Goal: Information Seeking & Learning: Learn about a topic

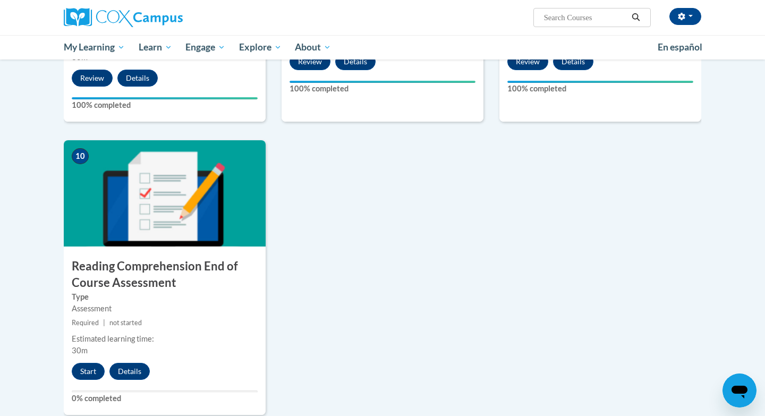
scroll to position [1053, 0]
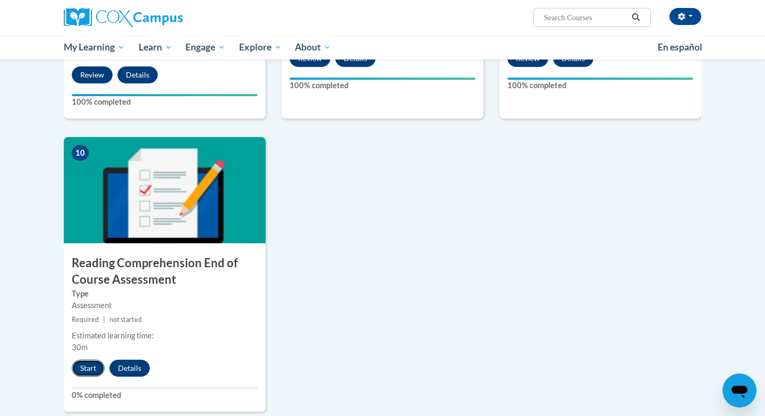
click at [83, 366] on button "Start" at bounding box center [88, 368] width 33 height 17
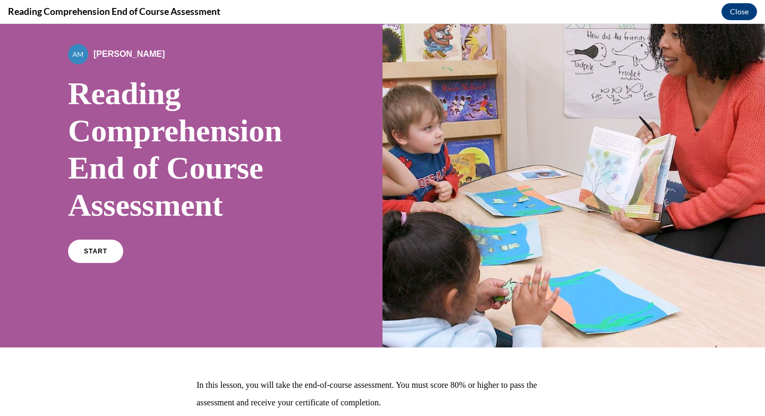
scroll to position [51, 0]
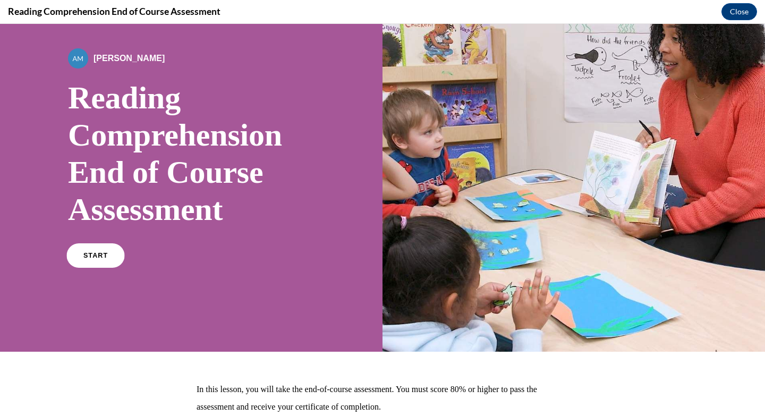
click at [108, 252] on span "START" at bounding box center [95, 256] width 24 height 8
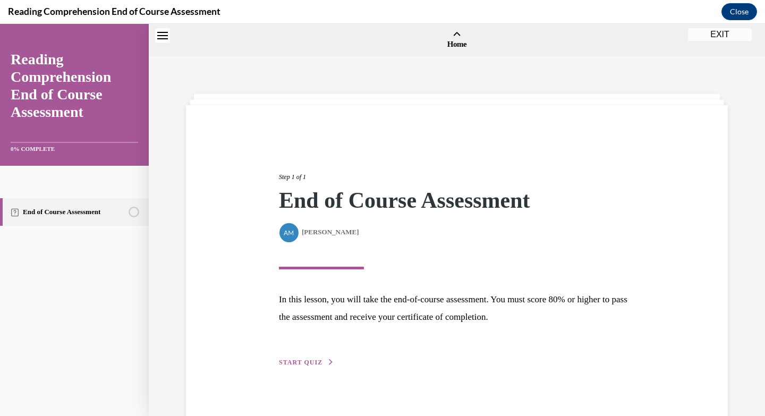
scroll to position [37, 0]
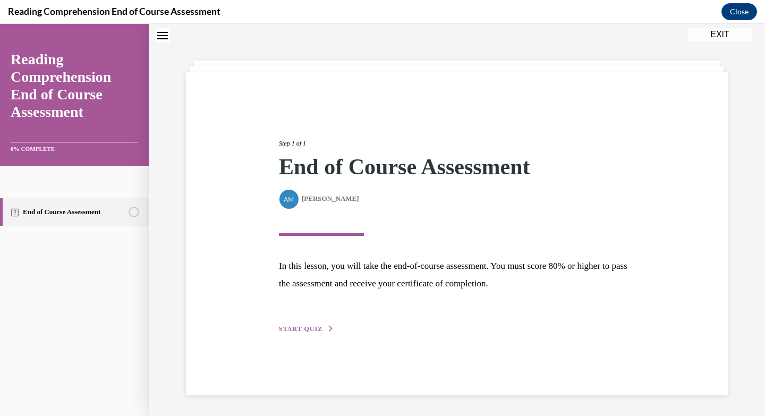
click at [323, 333] on span "START QUIZ" at bounding box center [301, 328] width 44 height 7
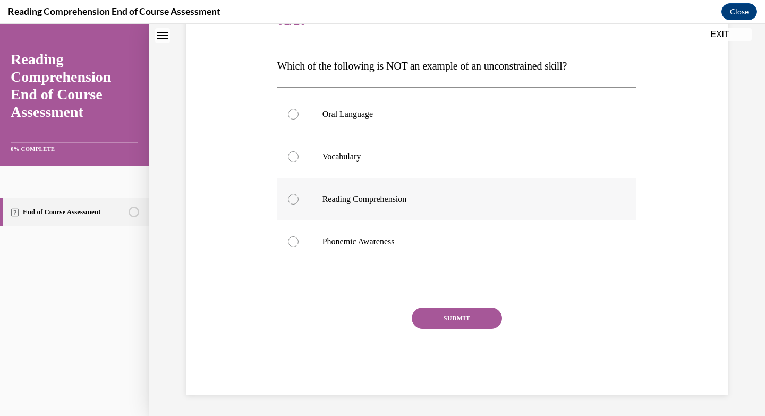
scroll to position [189, 0]
click at [299, 247] on div at bounding box center [293, 242] width 11 height 11
click at [299, 247] on input "Phonemic Awareness" at bounding box center [293, 242] width 11 height 11
radio input "true"
click at [452, 329] on button "SUBMIT" at bounding box center [457, 318] width 90 height 21
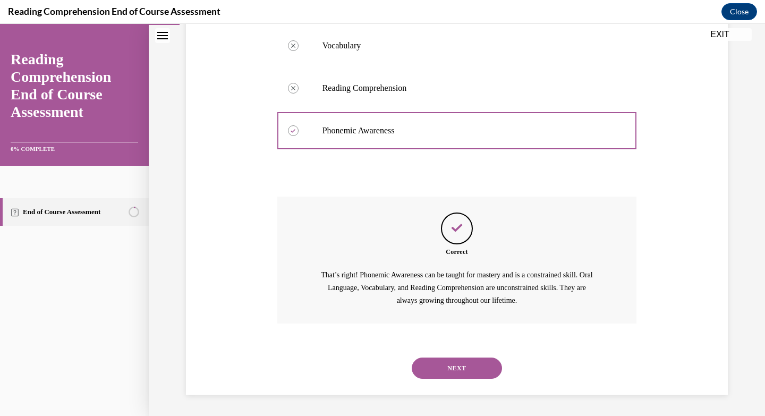
scroll to position [337, 0]
click at [468, 361] on button "NEXT" at bounding box center [457, 368] width 90 height 21
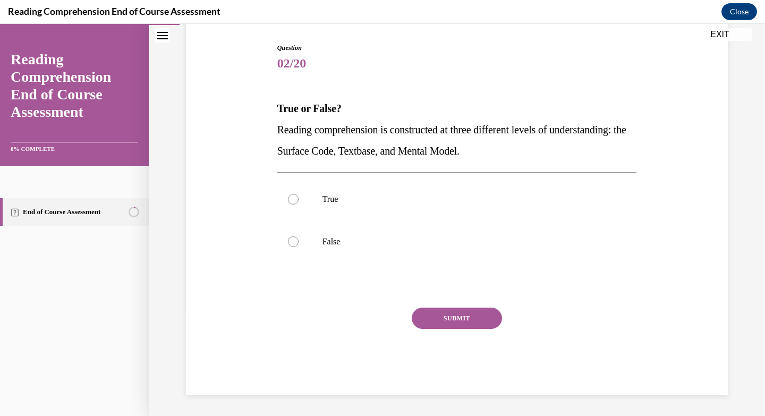
scroll to position [133, 0]
click at [299, 198] on div at bounding box center [293, 199] width 11 height 11
click at [299, 198] on input "True" at bounding box center [293, 199] width 11 height 11
radio input "true"
click at [469, 329] on button "SUBMIT" at bounding box center [457, 318] width 90 height 21
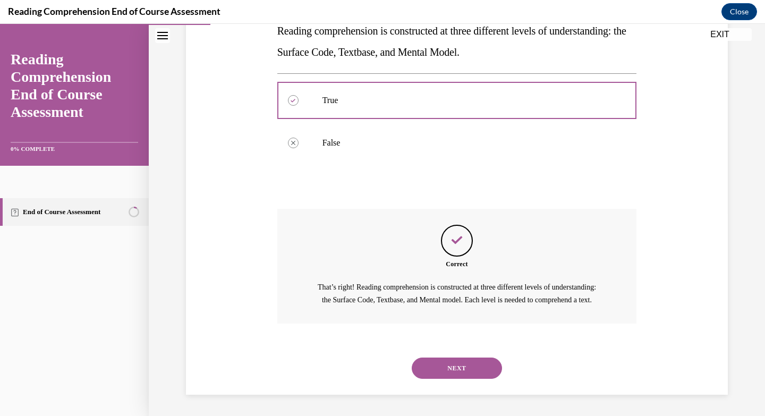
scroll to position [284, 0]
click at [468, 359] on button "NEXT" at bounding box center [457, 368] width 90 height 21
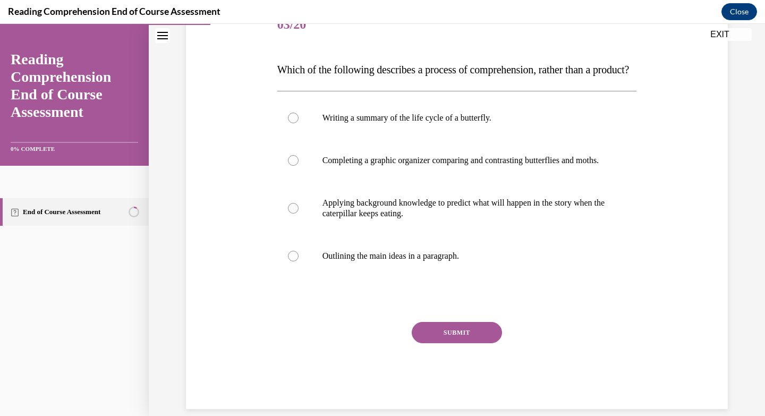
scroll to position [155, 0]
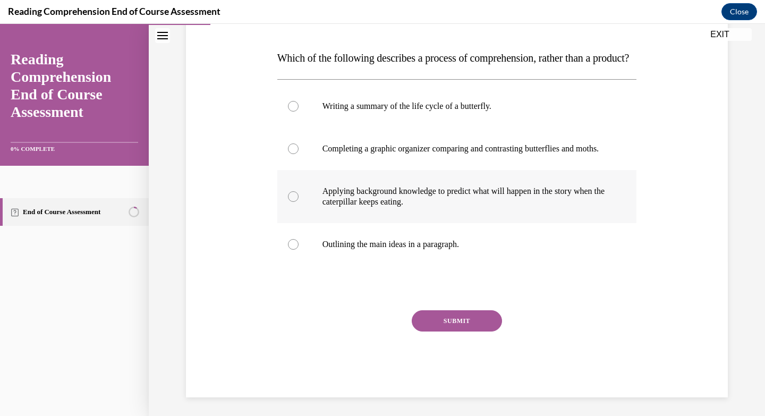
click at [299, 202] on div at bounding box center [293, 196] width 11 height 11
click at [299, 202] on input "Applying background knowledge to predict what will happen in the story when the…" at bounding box center [293, 196] width 11 height 11
radio input "true"
click at [465, 332] on button "SUBMIT" at bounding box center [457, 320] width 90 height 21
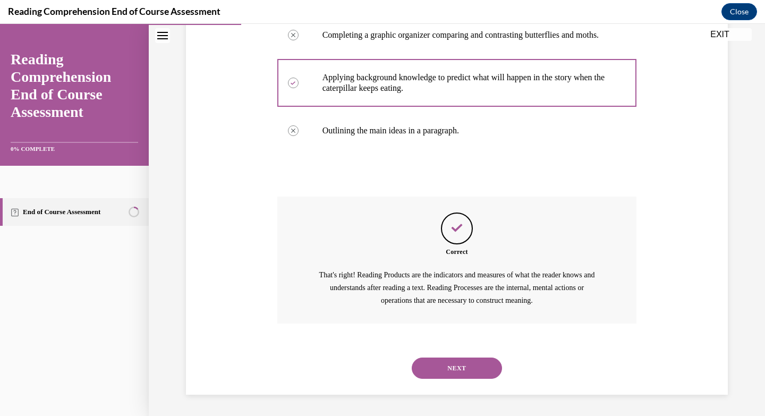
scroll to position [396, 0]
click at [463, 363] on button "NEXT" at bounding box center [457, 368] width 90 height 21
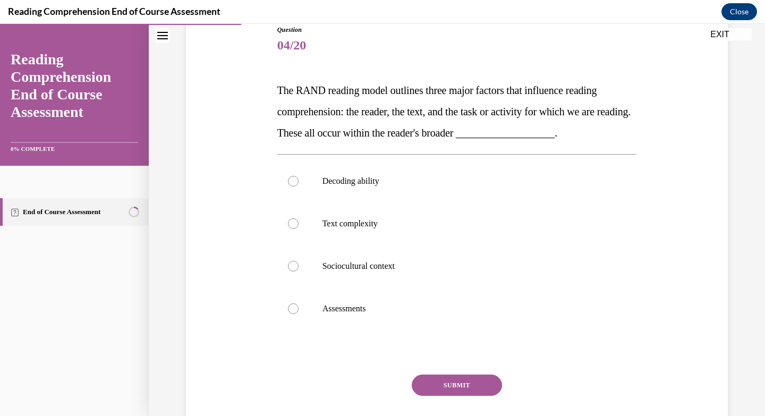
scroll to position [136, 0]
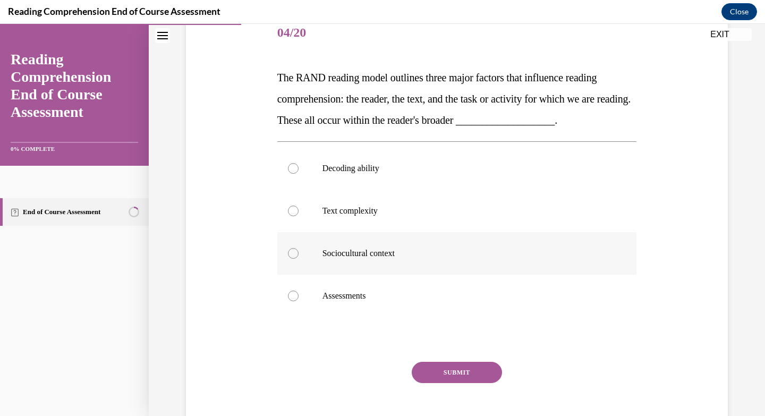
click at [299, 259] on div at bounding box center [293, 253] width 11 height 11
click at [299, 259] on input "Sociocultural context" at bounding box center [293, 253] width 11 height 11
radio input "true"
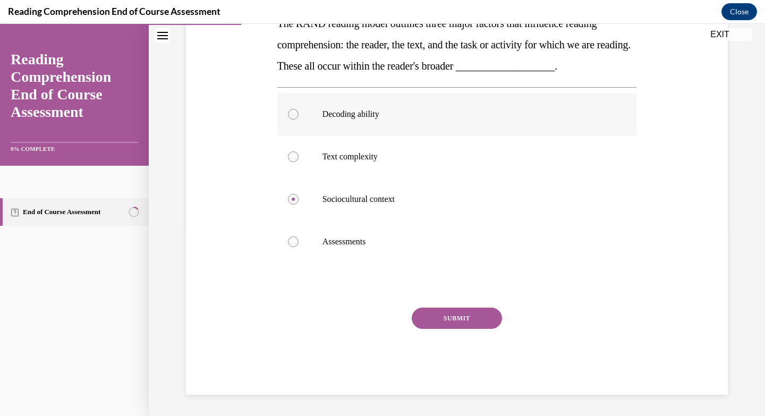
scroll to position [255, 0]
click at [449, 308] on button "SUBMIT" at bounding box center [457, 318] width 90 height 21
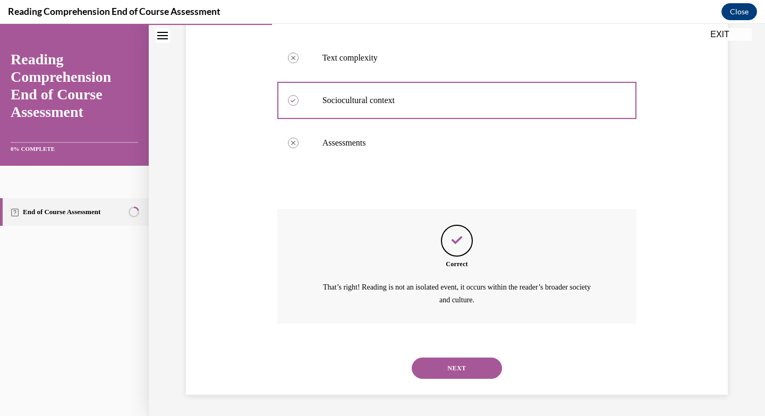
scroll to position [366, 0]
click at [464, 360] on button "NEXT" at bounding box center [457, 368] width 90 height 21
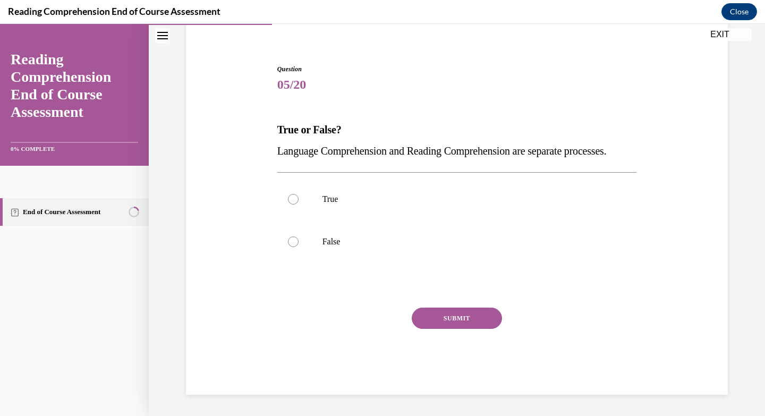
scroll to position [133, 0]
click at [299, 247] on div at bounding box center [293, 242] width 11 height 11
click at [299, 247] on input "False" at bounding box center [293, 242] width 11 height 11
radio input "true"
click at [452, 329] on button "SUBMIT" at bounding box center [457, 318] width 90 height 21
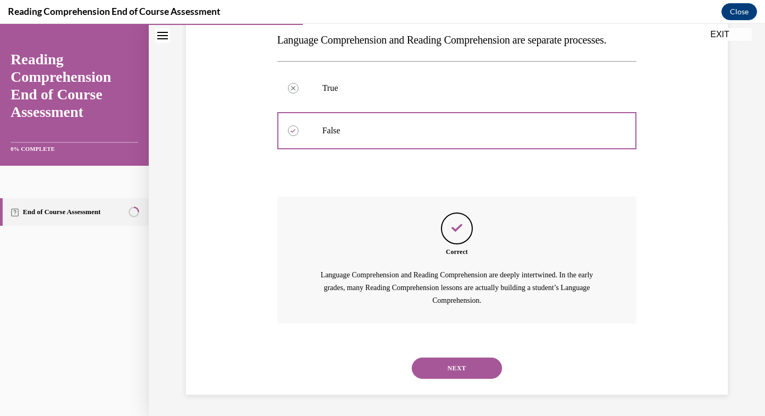
scroll to position [284, 0]
click at [460, 362] on button "NEXT" at bounding box center [457, 368] width 90 height 21
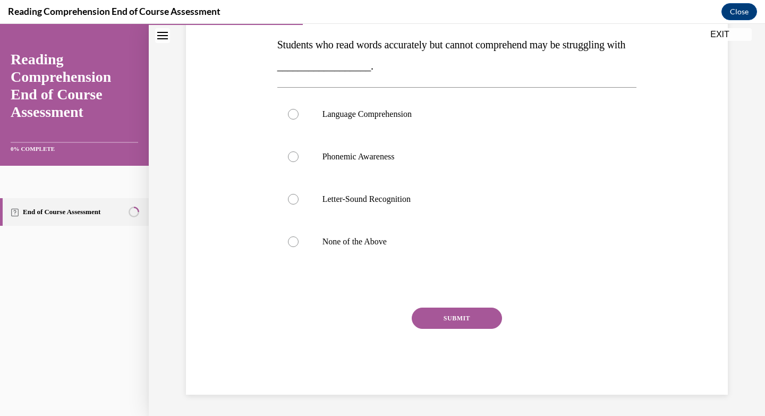
scroll to position [173, 0]
click at [299, 120] on div at bounding box center [293, 114] width 11 height 11
click at [299, 120] on input "Language Comprehension" at bounding box center [293, 114] width 11 height 11
radio input "true"
click at [464, 329] on button "SUBMIT" at bounding box center [457, 318] width 90 height 21
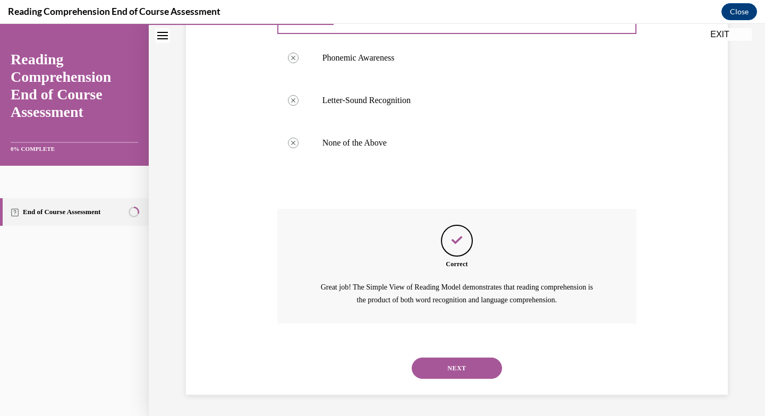
scroll to position [359, 0]
click at [464, 366] on button "NEXT" at bounding box center [457, 368] width 90 height 21
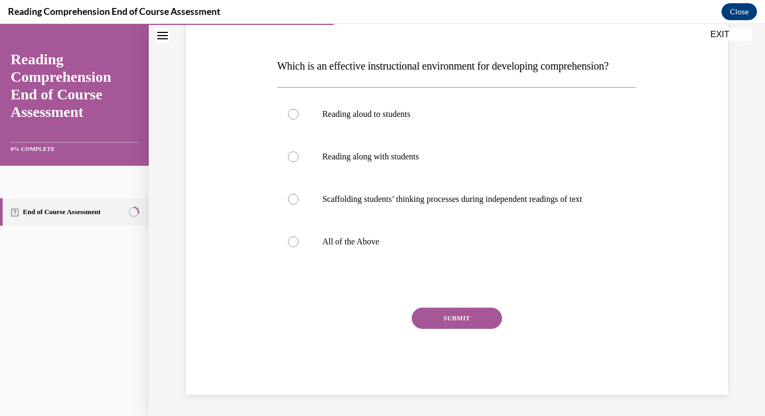
scroll to position [173, 0]
click at [299, 247] on div at bounding box center [293, 242] width 11 height 11
click at [299, 247] on input "All of the Above" at bounding box center [293, 242] width 11 height 11
radio input "true"
click at [433, 329] on button "SUBMIT" at bounding box center [457, 318] width 90 height 21
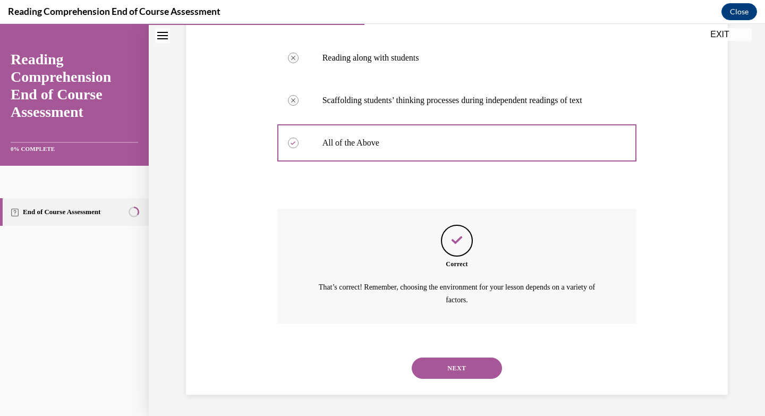
scroll to position [356, 0]
click at [443, 358] on button "NEXT" at bounding box center [457, 368] width 90 height 21
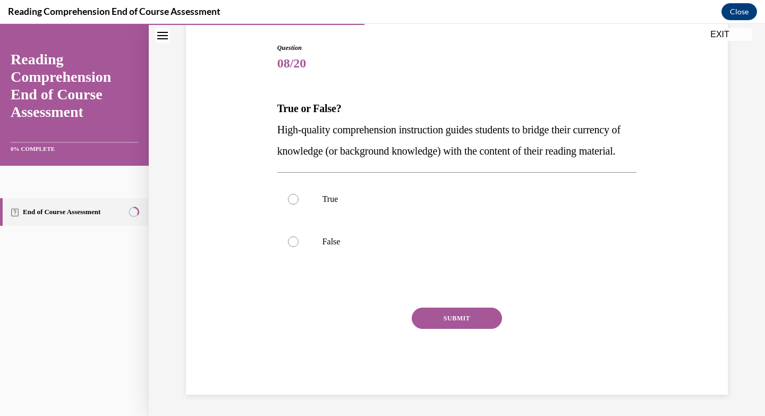
scroll to position [116, 0]
click at [299, 205] on div at bounding box center [293, 199] width 11 height 11
click at [299, 205] on input "True" at bounding box center [293, 199] width 11 height 11
radio input "true"
click at [456, 329] on button "SUBMIT" at bounding box center [457, 318] width 90 height 21
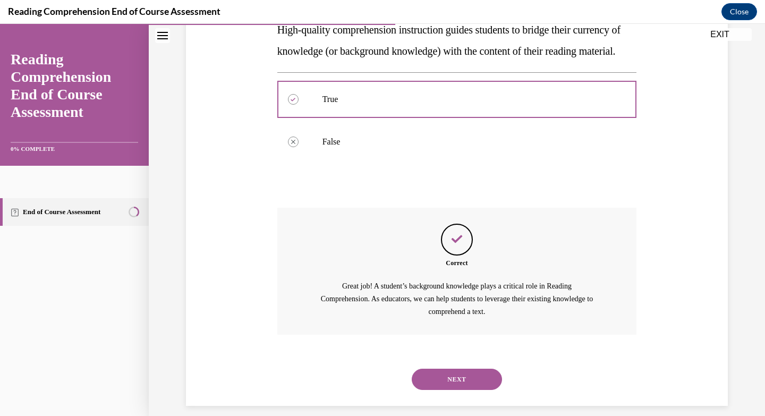
scroll to position [306, 0]
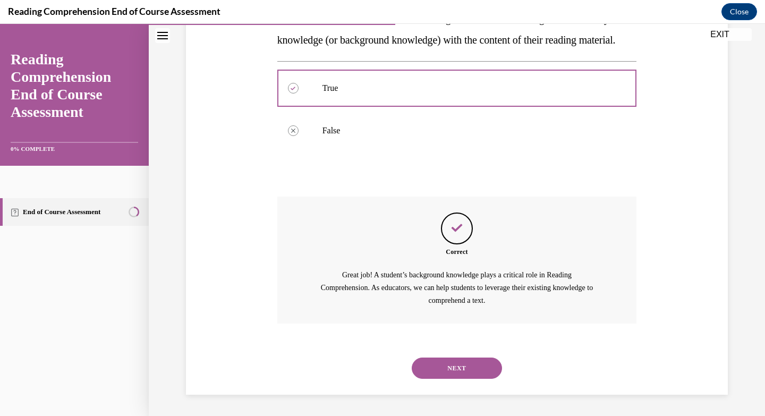
click at [456, 367] on button "NEXT" at bounding box center [457, 368] width 90 height 21
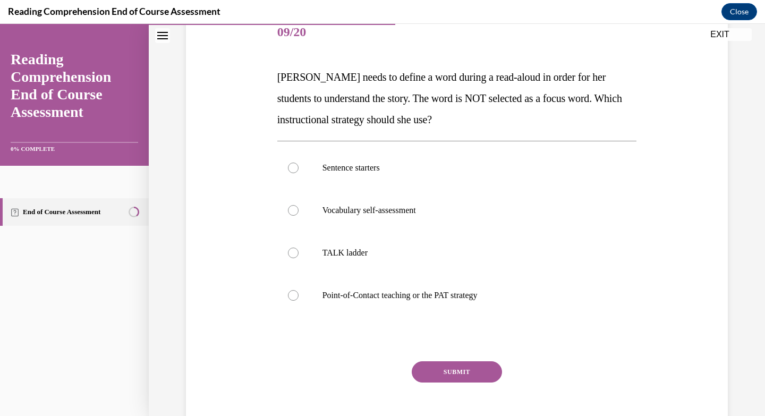
scroll to position [137, 0]
click at [299, 300] on div at bounding box center [293, 295] width 11 height 11
click at [299, 300] on input "Point-of-Contact teaching or the PAT strategy" at bounding box center [293, 295] width 11 height 11
radio input "true"
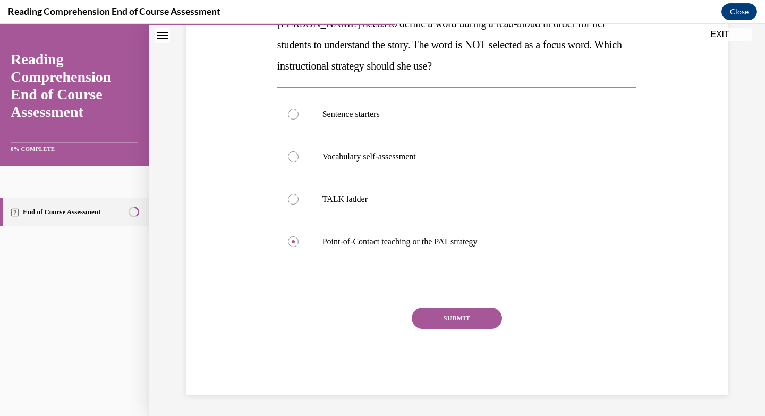
click at [463, 329] on button "SUBMIT" at bounding box center [457, 318] width 90 height 21
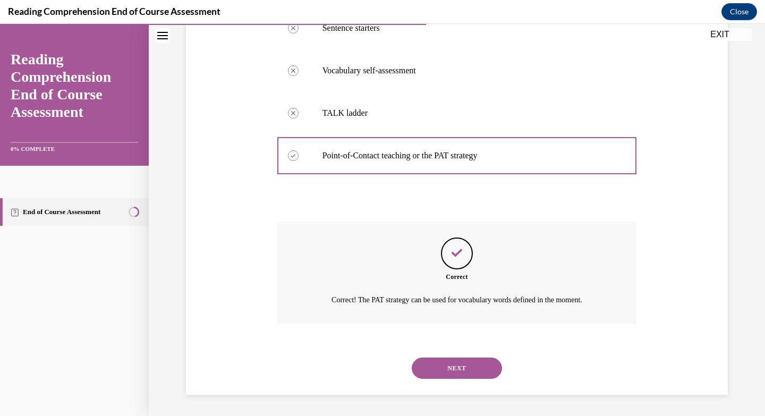
scroll to position [366, 0]
click at [463, 366] on button "NEXT" at bounding box center [457, 368] width 90 height 21
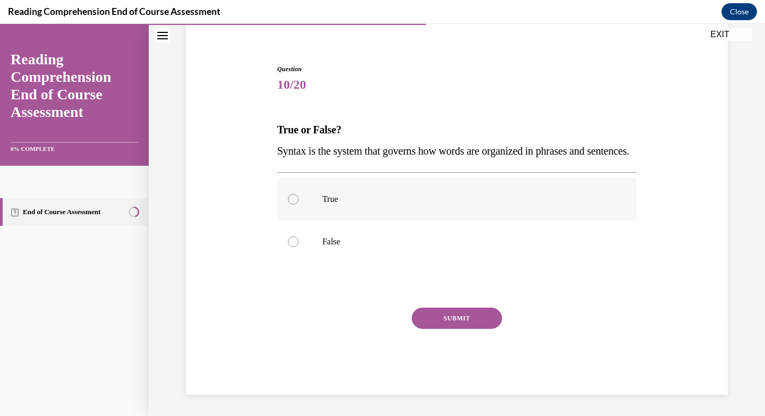
click at [299, 197] on div at bounding box center [293, 199] width 11 height 11
click at [299, 197] on input "True" at bounding box center [293, 199] width 11 height 11
radio input "true"
click at [466, 329] on button "SUBMIT" at bounding box center [457, 318] width 90 height 21
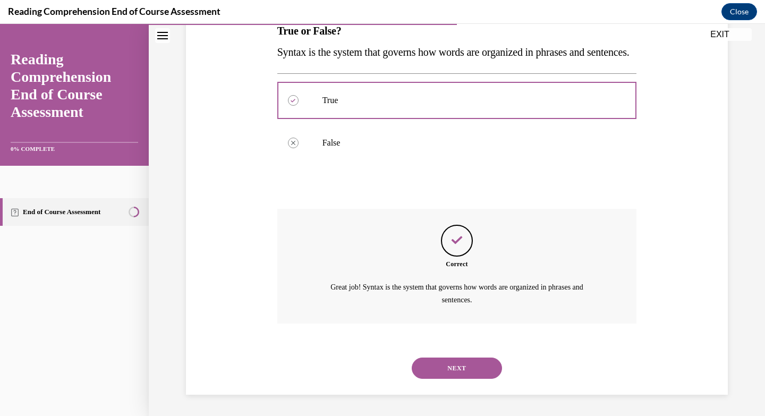
scroll to position [270, 0]
click at [466, 358] on button "NEXT" at bounding box center [457, 368] width 90 height 21
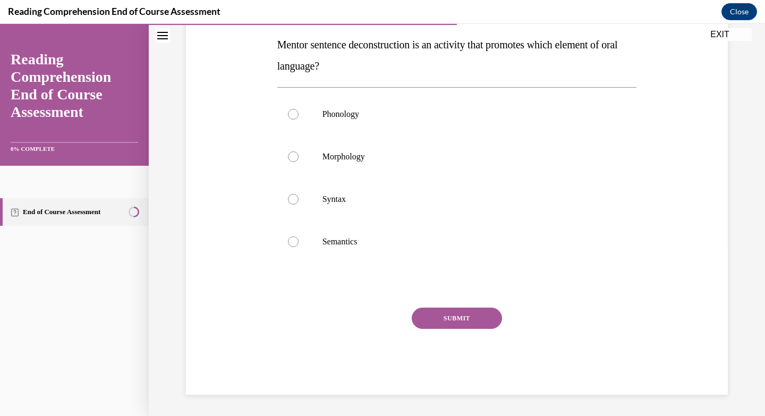
scroll to position [187, 0]
click at [299, 205] on div at bounding box center [293, 199] width 11 height 11
click at [299, 205] on input "Syntax" at bounding box center [293, 199] width 11 height 11
radio input "true"
click at [459, 329] on button "SUBMIT" at bounding box center [457, 318] width 90 height 21
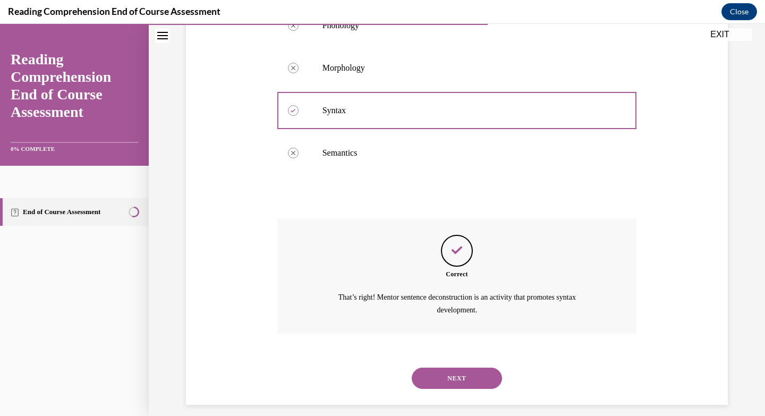
scroll to position [344, 0]
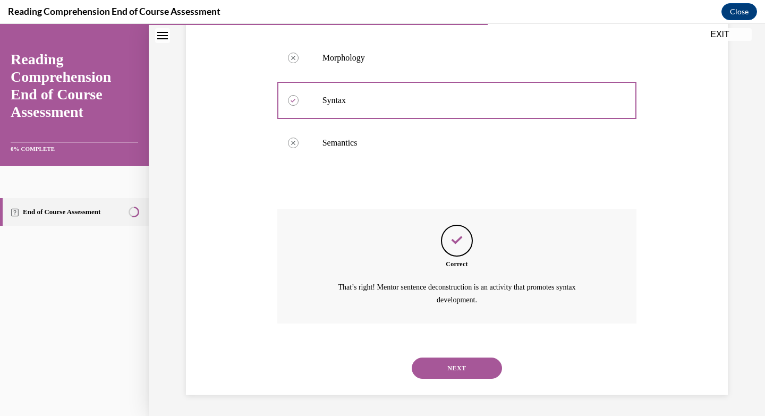
click at [459, 362] on button "NEXT" at bounding box center [457, 368] width 90 height 21
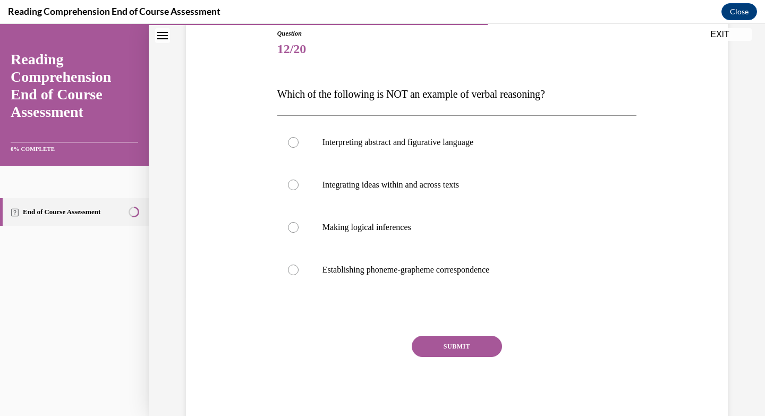
scroll to position [122, 0]
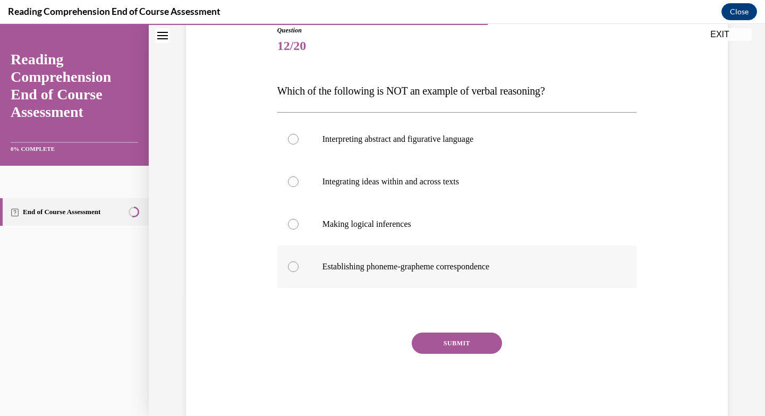
click at [299, 272] on div at bounding box center [293, 266] width 11 height 11
click at [299, 272] on input "Establishing phoneme-grapheme correspondence" at bounding box center [293, 266] width 11 height 11
radio input "true"
click at [458, 354] on button "SUBMIT" at bounding box center [457, 343] width 90 height 21
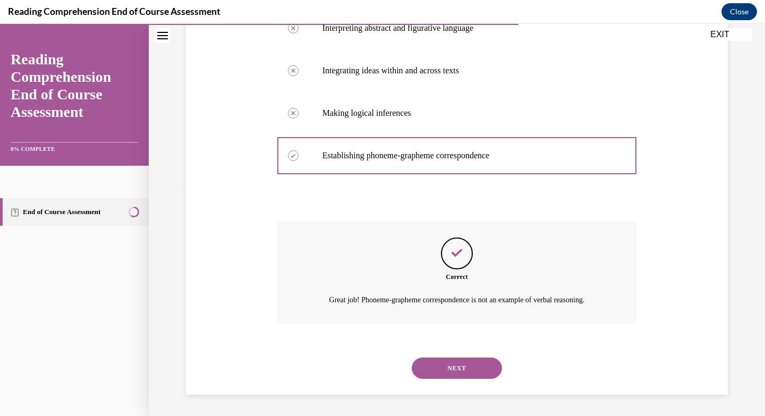
scroll to position [323, 0]
click at [454, 365] on button "NEXT" at bounding box center [457, 368] width 90 height 21
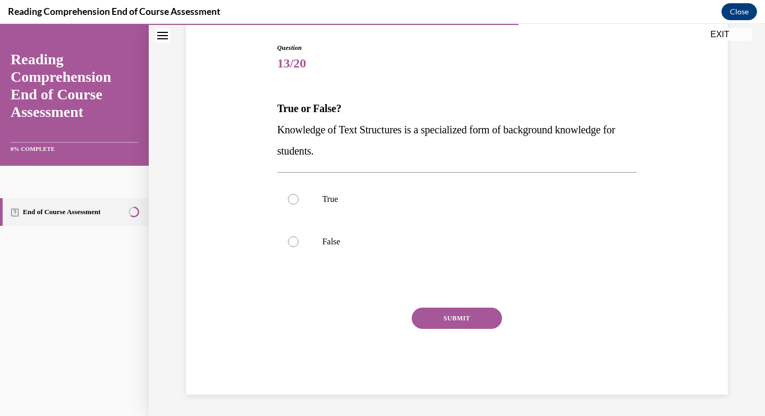
scroll to position [133, 0]
click at [299, 197] on div at bounding box center [293, 199] width 11 height 11
click at [299, 197] on input "True" at bounding box center [293, 199] width 11 height 11
radio input "true"
click at [473, 329] on button "SUBMIT" at bounding box center [457, 318] width 90 height 21
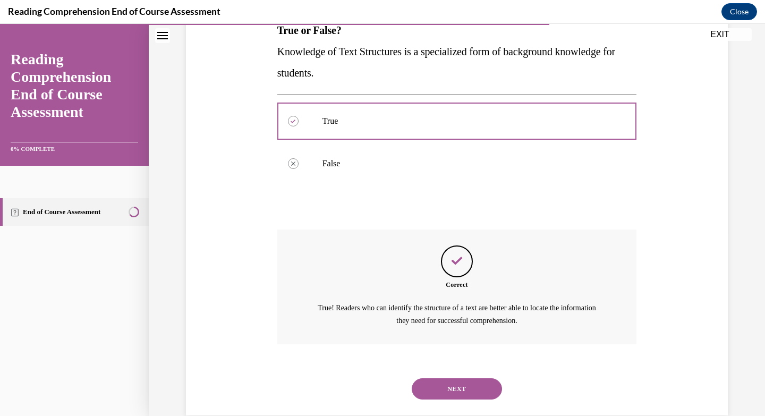
scroll to position [270, 0]
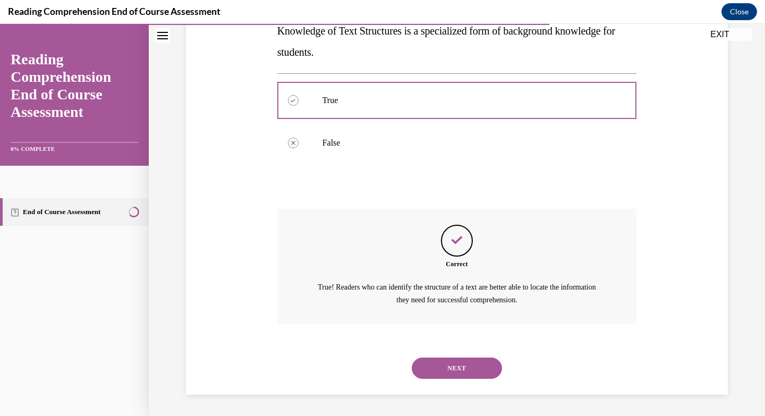
click at [469, 359] on button "NEXT" at bounding box center [457, 368] width 90 height 21
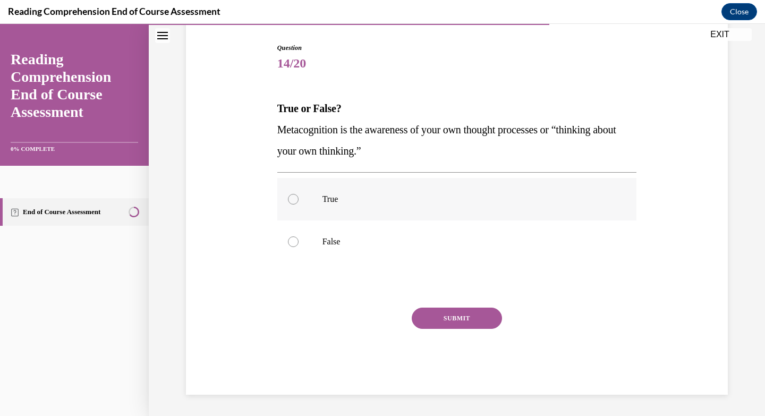
click at [299, 199] on div at bounding box center [293, 199] width 11 height 11
click at [299, 199] on input "True" at bounding box center [293, 199] width 11 height 11
radio input "true"
click at [471, 329] on button "SUBMIT" at bounding box center [457, 318] width 90 height 21
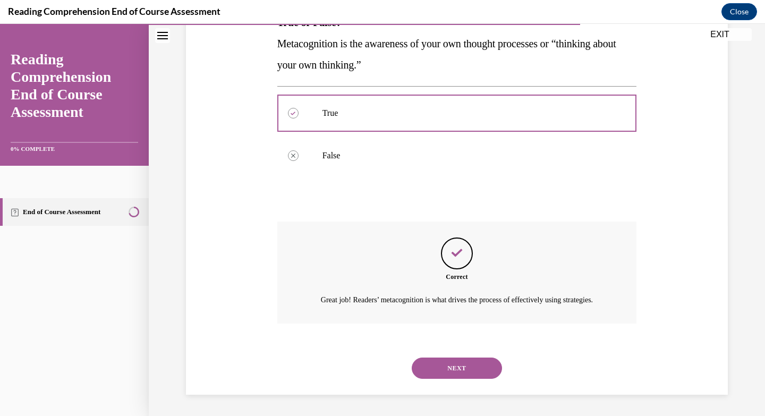
scroll to position [270, 0]
click at [472, 359] on button "NEXT" at bounding box center [457, 368] width 90 height 21
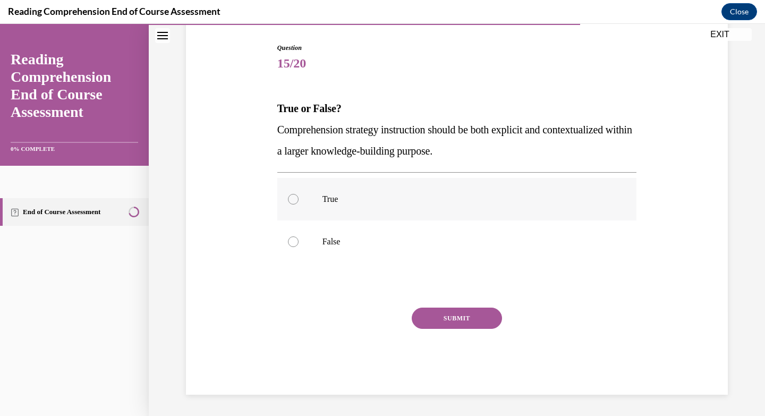
click at [299, 194] on div at bounding box center [293, 199] width 11 height 11
click at [299, 194] on input "True" at bounding box center [293, 199] width 11 height 11
radio input "true"
click at [462, 329] on button "SUBMIT" at bounding box center [457, 318] width 90 height 21
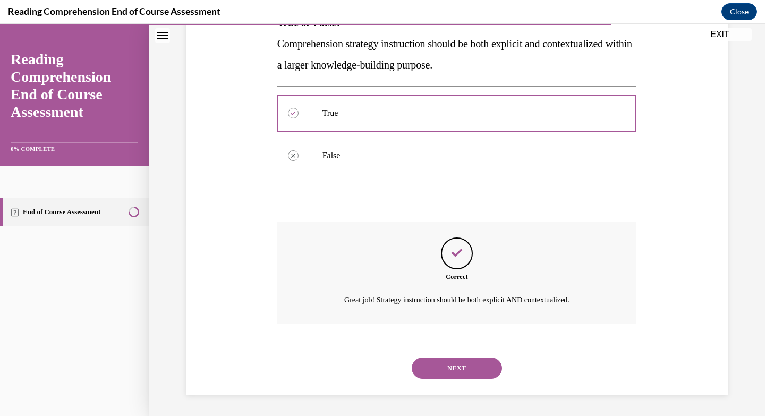
scroll to position [256, 0]
click at [460, 365] on button "NEXT" at bounding box center [457, 368] width 90 height 21
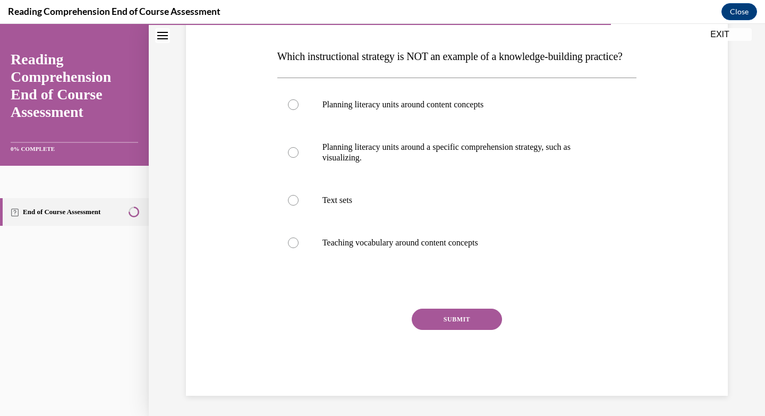
scroll to position [169, 0]
click at [320, 178] on label "Planning literacy units around a specific comprehension strategy, such as visua…" at bounding box center [457, 151] width 360 height 53
click at [299, 157] on input "Planning literacy units around a specific comprehension strategy, such as visua…" at bounding box center [293, 151] width 11 height 11
radio input "true"
click at [462, 329] on button "SUBMIT" at bounding box center [457, 318] width 90 height 21
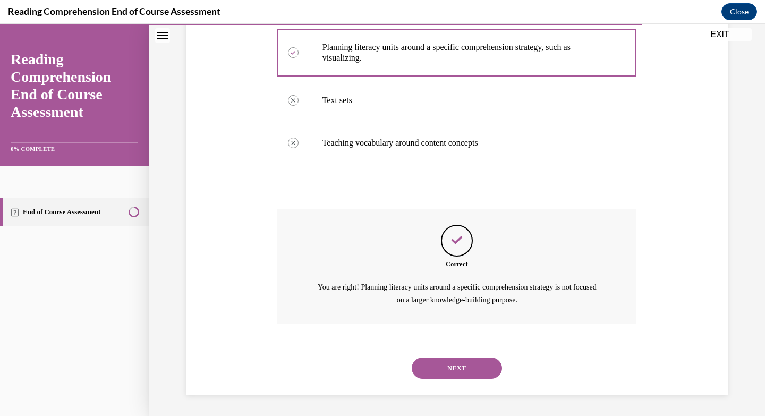
scroll to position [356, 0]
click at [466, 359] on button "NEXT" at bounding box center [457, 368] width 90 height 21
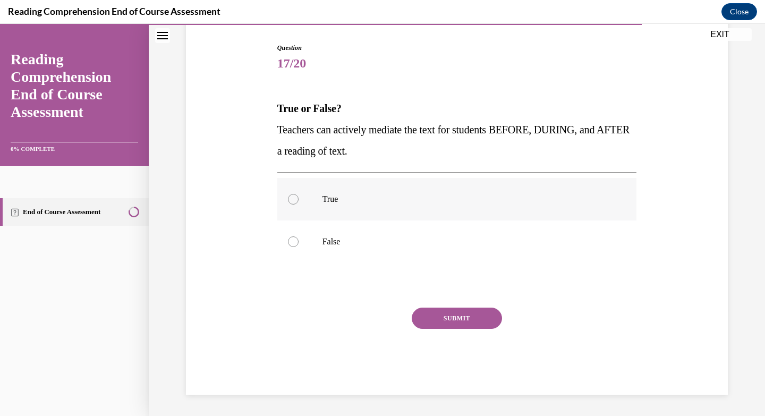
click at [299, 198] on div at bounding box center [293, 199] width 11 height 11
click at [299, 198] on input "True" at bounding box center [293, 199] width 11 height 11
radio input "true"
click at [471, 329] on button "SUBMIT" at bounding box center [457, 318] width 90 height 21
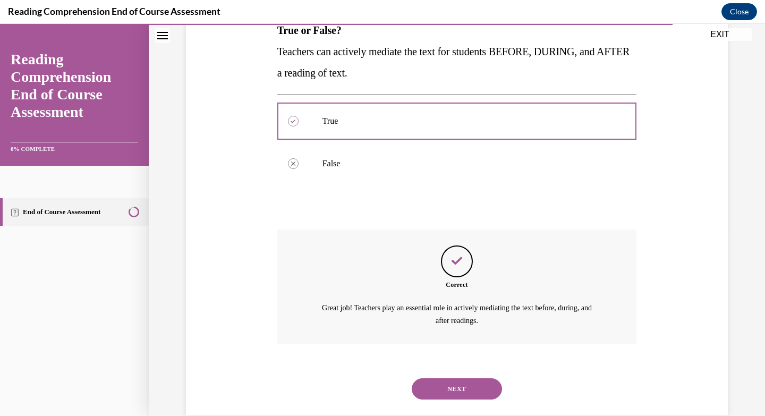
scroll to position [270, 0]
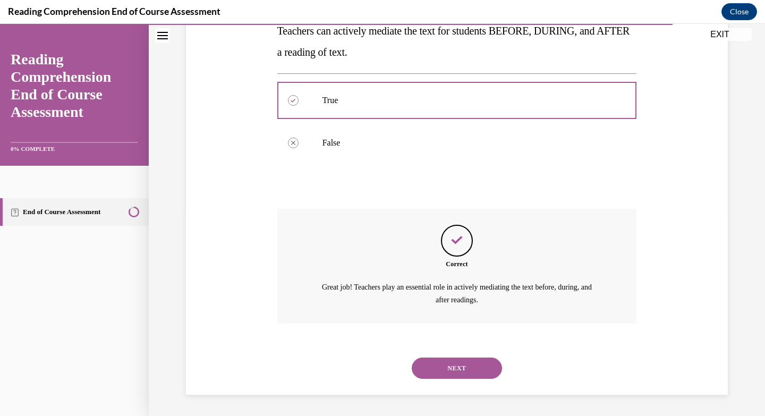
click at [469, 361] on button "NEXT" at bounding box center [457, 368] width 90 height 21
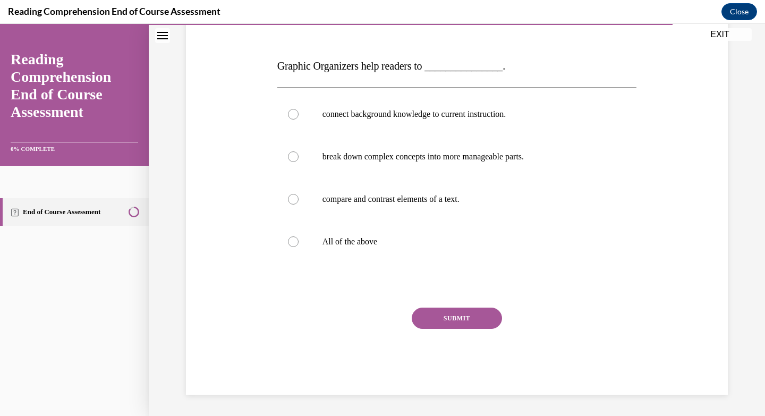
scroll to position [212, 0]
click at [299, 237] on div at bounding box center [293, 242] width 11 height 11
click at [299, 237] on input "All of the above" at bounding box center [293, 242] width 11 height 11
radio input "true"
click at [464, 308] on button "SUBMIT" at bounding box center [457, 318] width 90 height 21
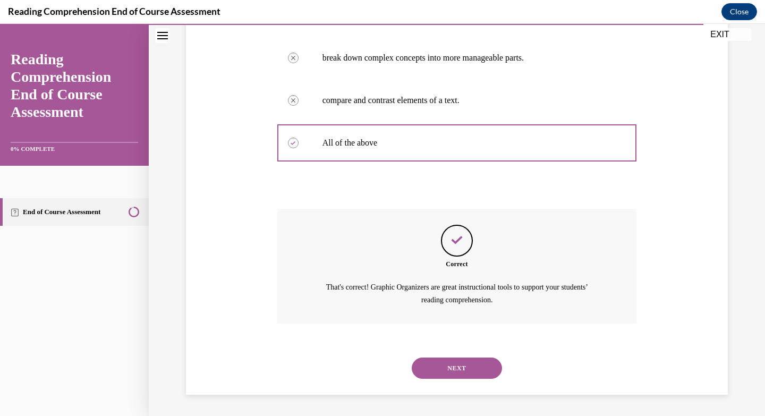
scroll to position [323, 0]
click at [462, 358] on button "NEXT" at bounding box center [457, 368] width 90 height 21
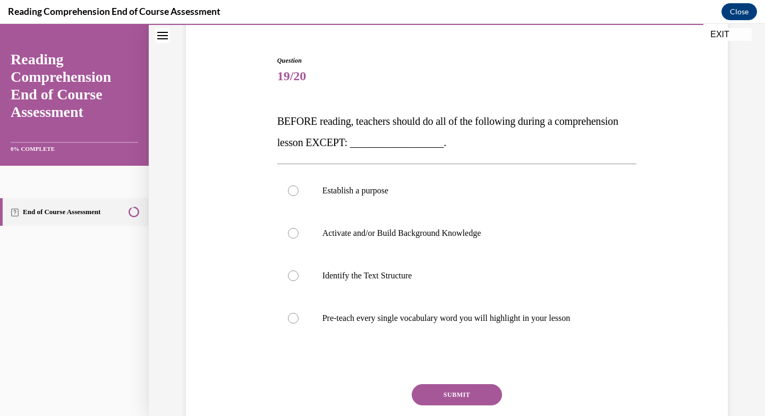
scroll to position [147, 0]
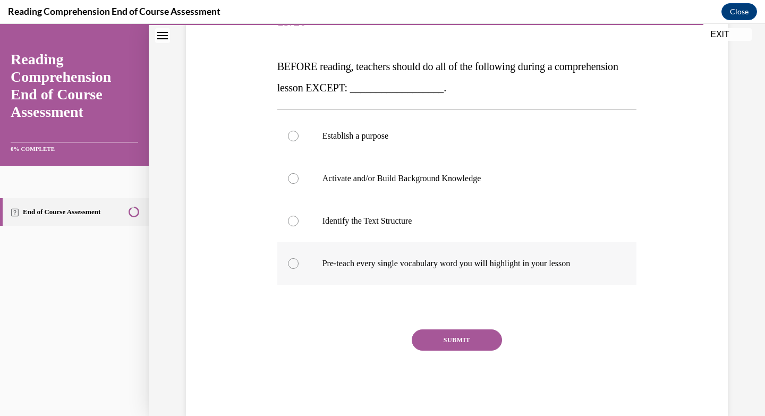
click at [299, 269] on div at bounding box center [293, 263] width 11 height 11
click at [299, 269] on input "Pre-teach every single vocabulary word you will highlight in your lesson" at bounding box center [293, 263] width 11 height 11
radio input "true"
click at [458, 351] on button "SUBMIT" at bounding box center [457, 340] width 90 height 21
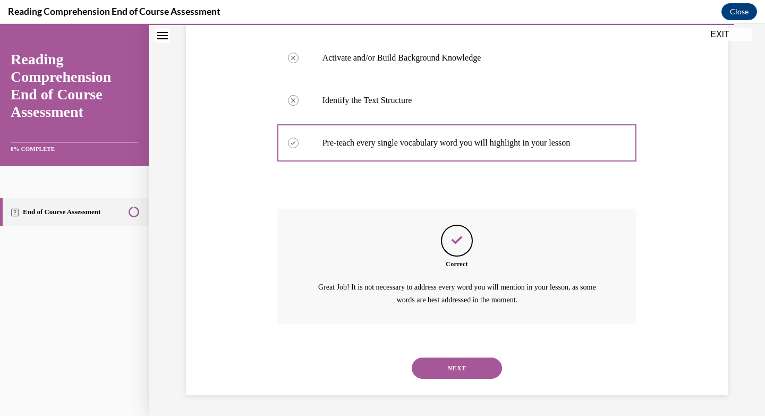
scroll to position [356, 0]
click at [466, 364] on button "NEXT" at bounding box center [457, 368] width 90 height 21
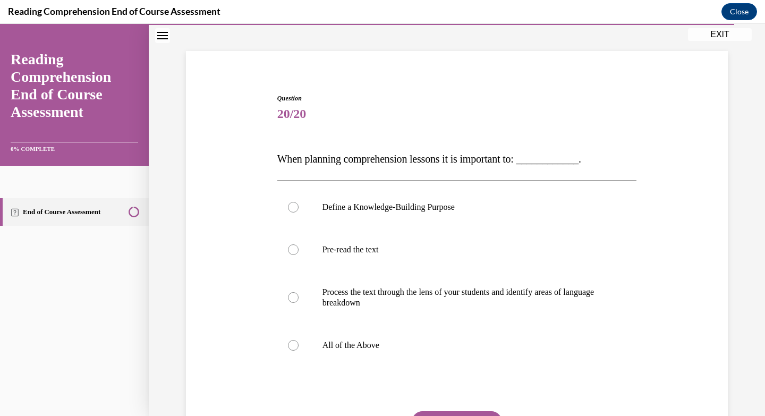
scroll to position [89, 0]
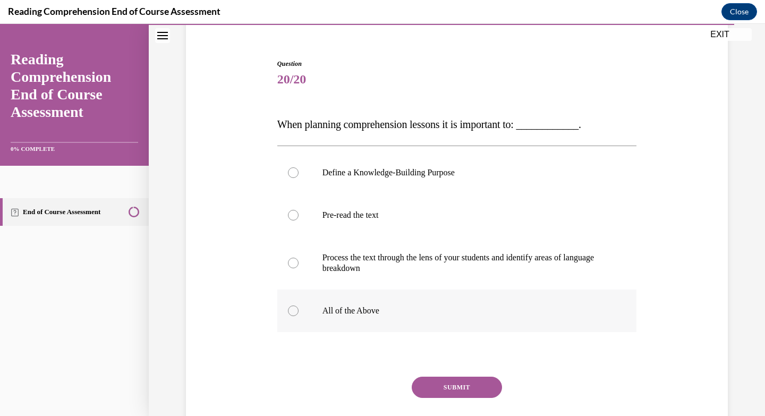
click at [299, 316] on div at bounding box center [293, 311] width 11 height 11
click at [299, 316] on input "All of the Above" at bounding box center [293, 311] width 11 height 11
radio input "true"
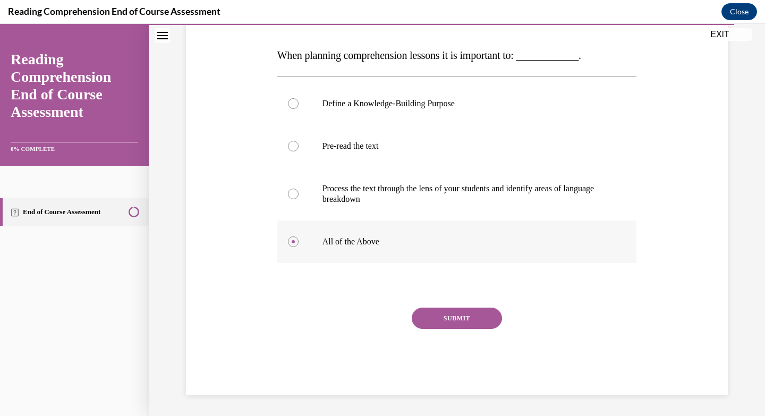
scroll to position [224, 0]
click at [469, 308] on button "SUBMIT" at bounding box center [457, 318] width 90 height 21
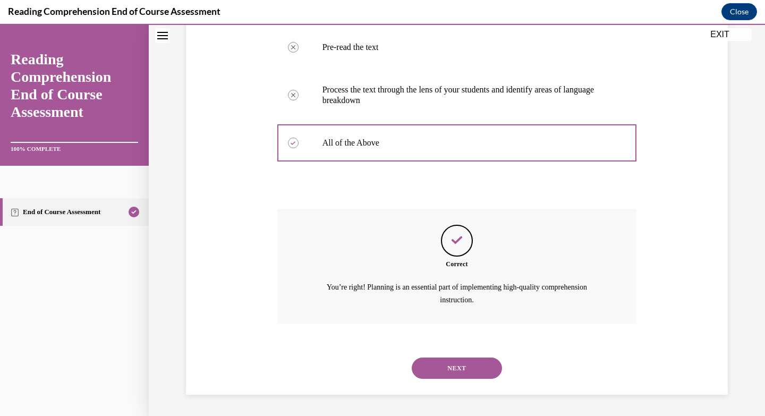
scroll to position [335, 0]
click at [471, 367] on button "NEXT" at bounding box center [457, 368] width 90 height 21
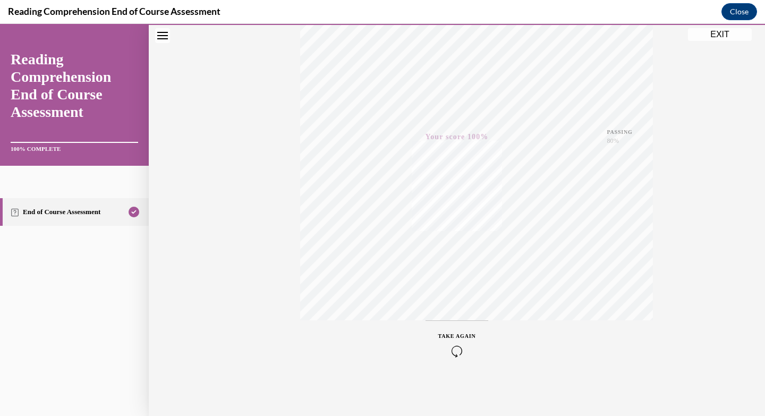
scroll to position [0, 0]
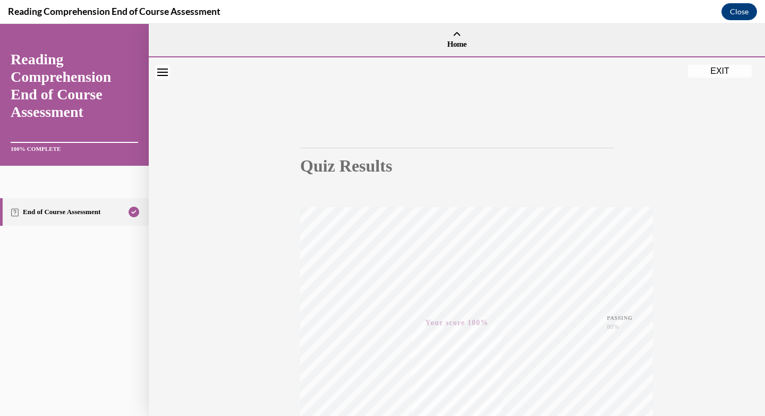
click at [711, 77] on button "EXIT" at bounding box center [720, 71] width 64 height 13
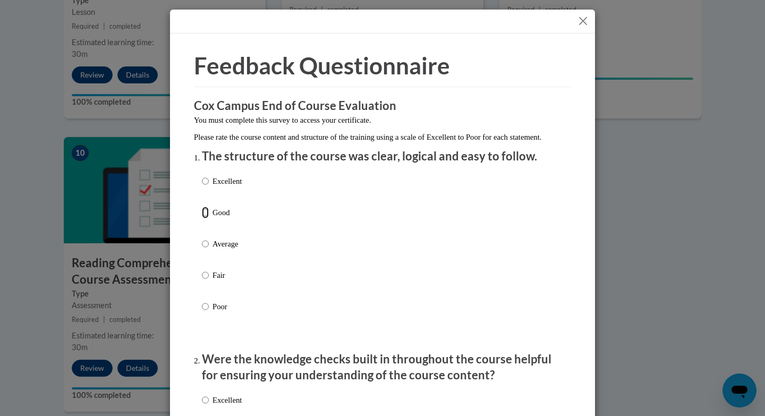
click at [206, 218] on input "Good" at bounding box center [205, 213] width 7 height 12
radio input "true"
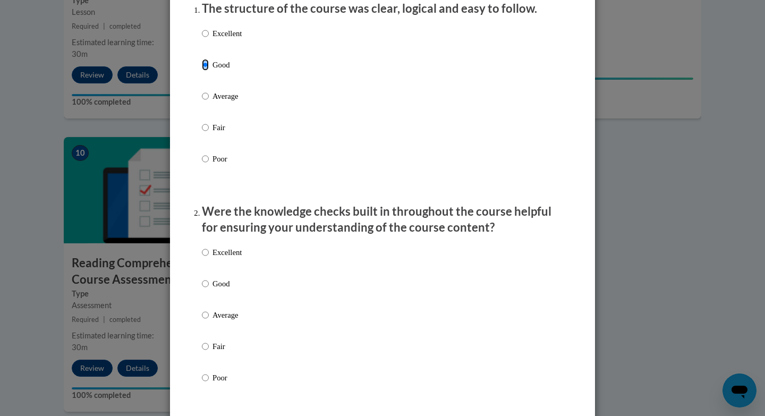
scroll to position [157, 0]
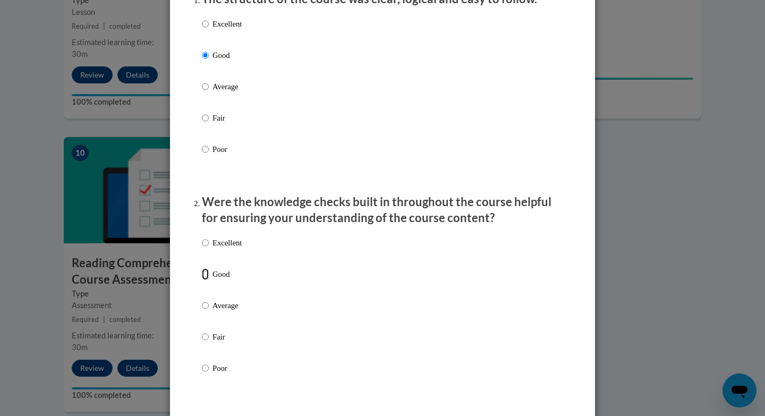
click at [204, 280] on input "Good" at bounding box center [205, 274] width 7 height 12
radio input "true"
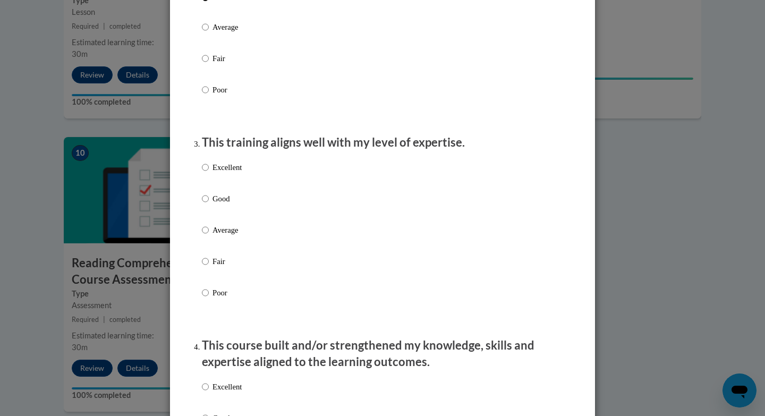
scroll to position [437, 0]
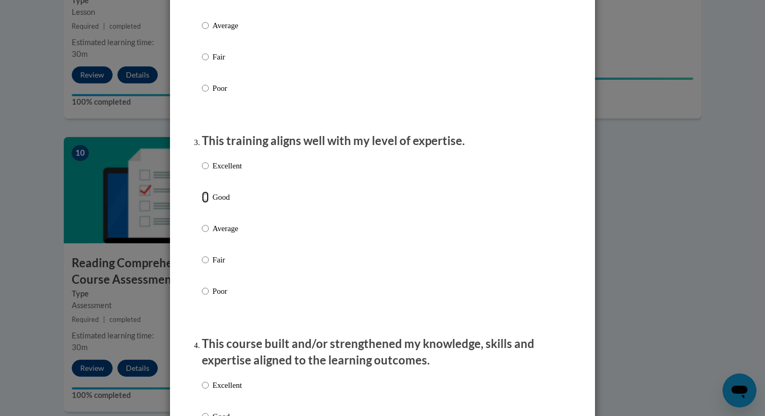
click at [206, 203] on input "Good" at bounding box center [205, 197] width 7 height 12
radio input "true"
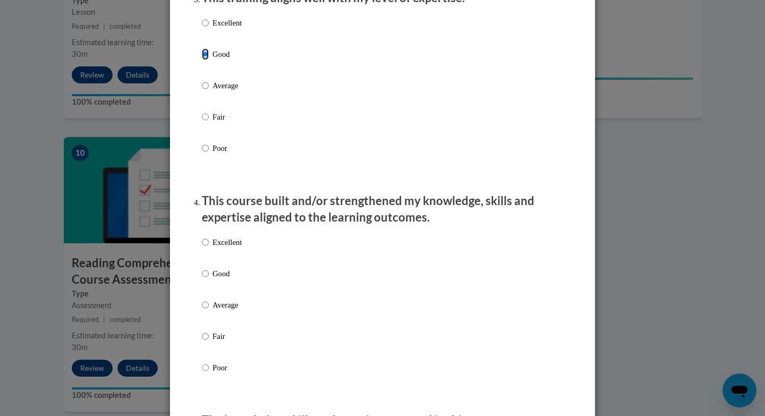
scroll to position [610, 0]
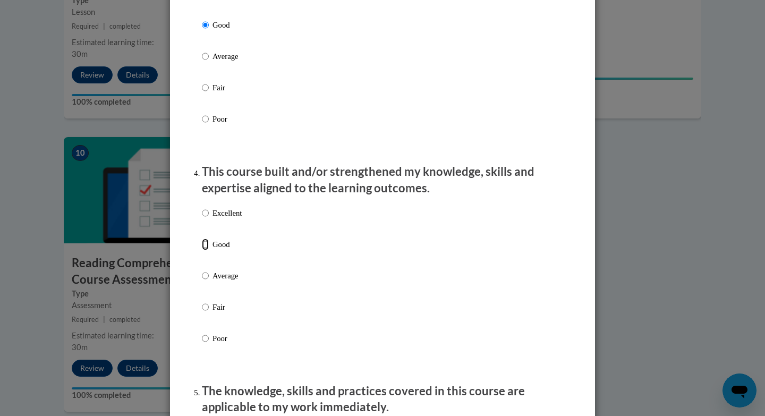
click at [206, 250] on input "Good" at bounding box center [205, 245] width 7 height 12
radio input "true"
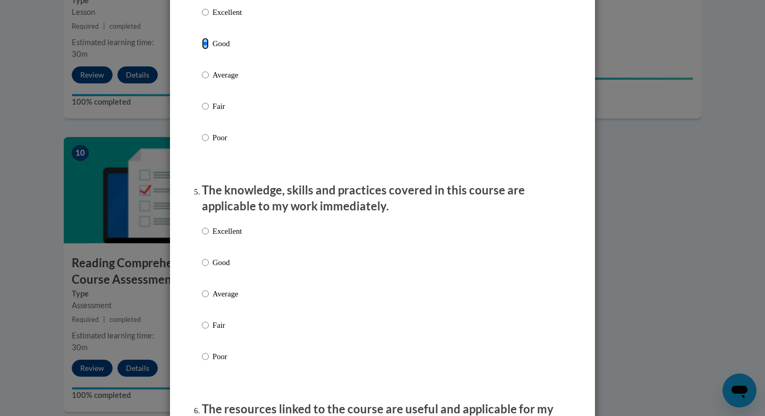
scroll to position [836, 0]
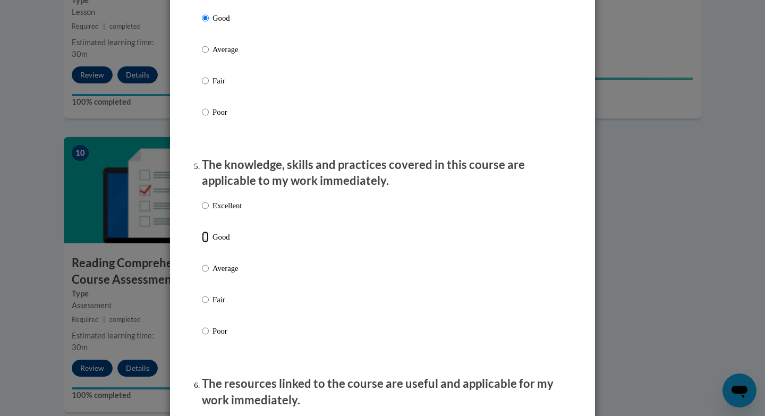
click at [206, 243] on input "Good" at bounding box center [205, 237] width 7 height 12
radio input "true"
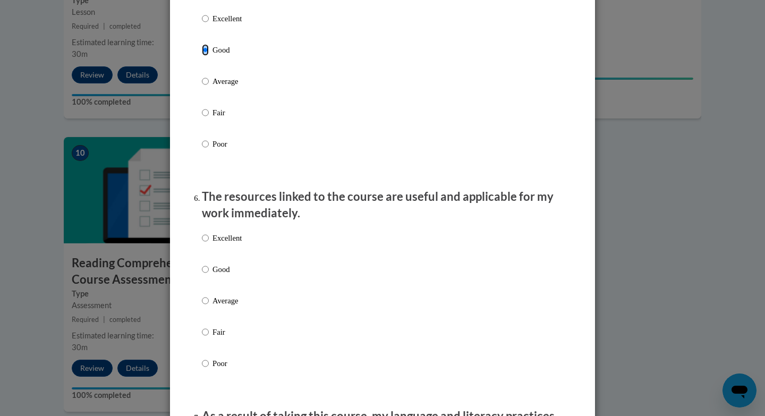
scroll to position [1044, 0]
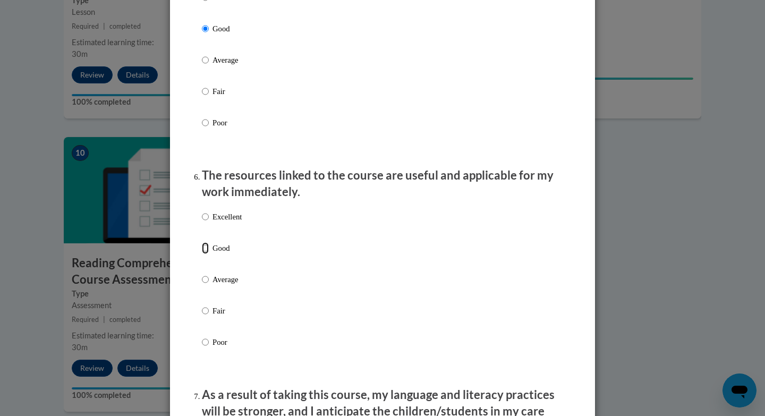
click at [206, 253] on input "Good" at bounding box center [205, 248] width 7 height 12
radio input "true"
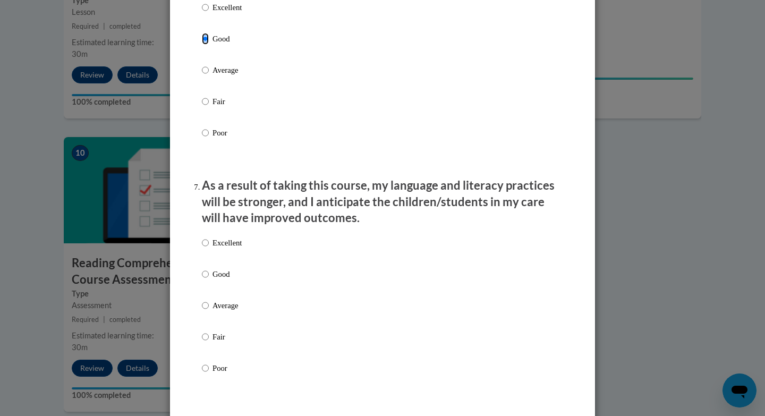
scroll to position [1285, 0]
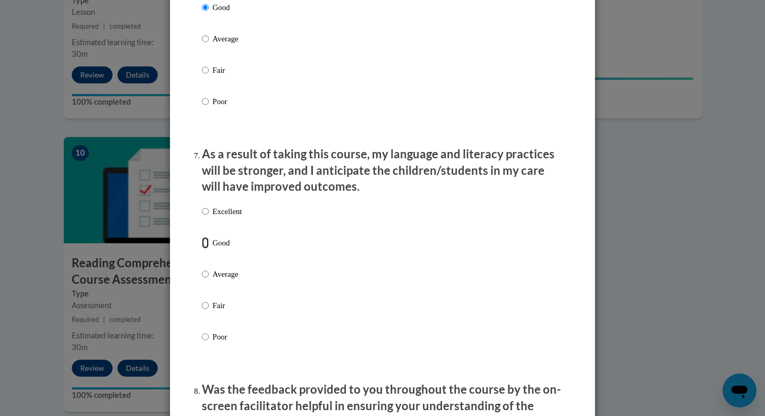
click at [206, 249] on input "Good" at bounding box center [205, 243] width 7 height 12
radio input "true"
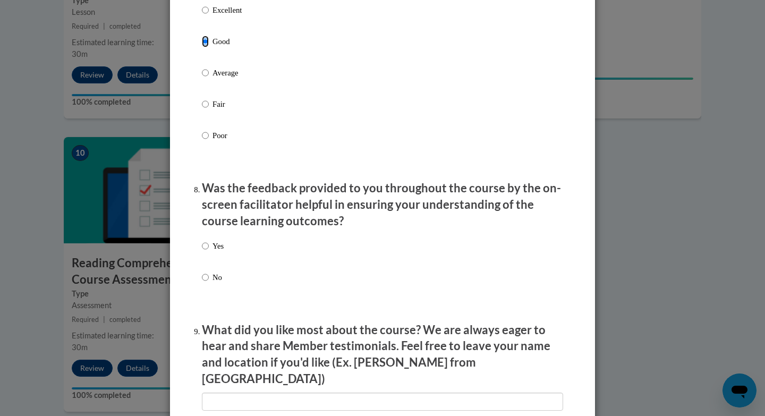
scroll to position [1513, 0]
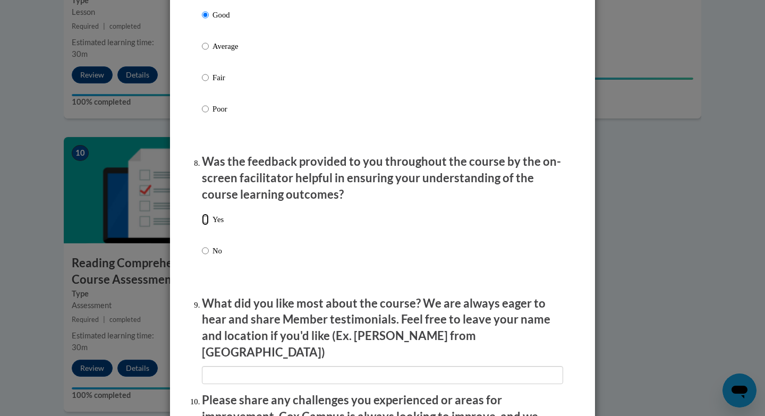
click at [208, 225] on input "Yes" at bounding box center [205, 220] width 7 height 12
radio input "true"
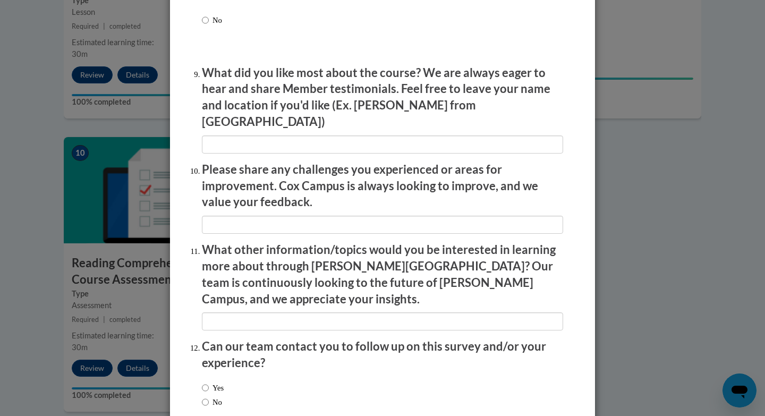
scroll to position [1792, 0]
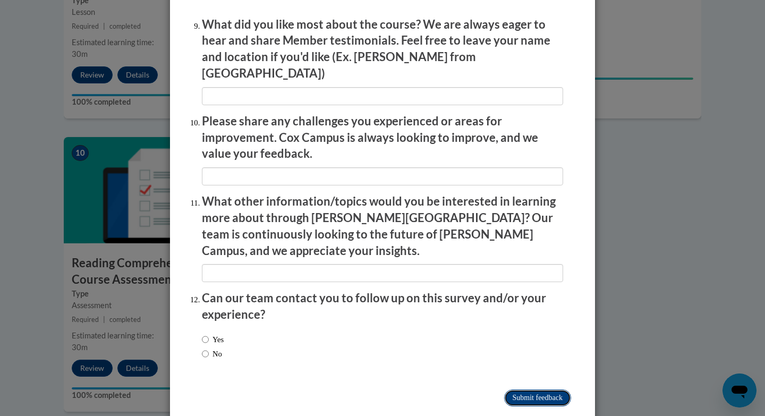
click at [544, 390] on input "Submit feedback" at bounding box center [537, 398] width 67 height 17
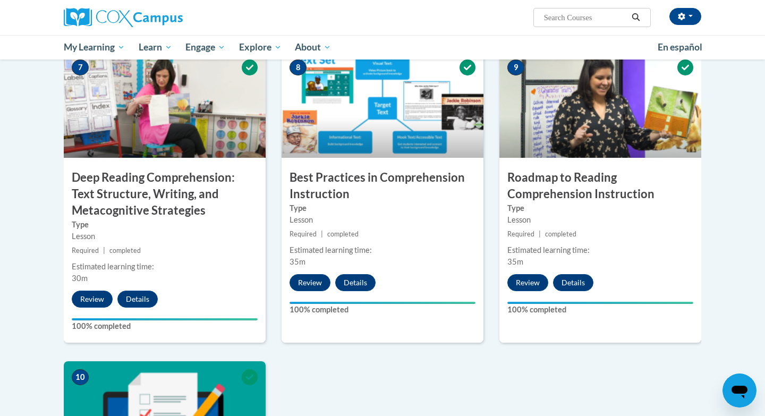
scroll to position [1320, 0]
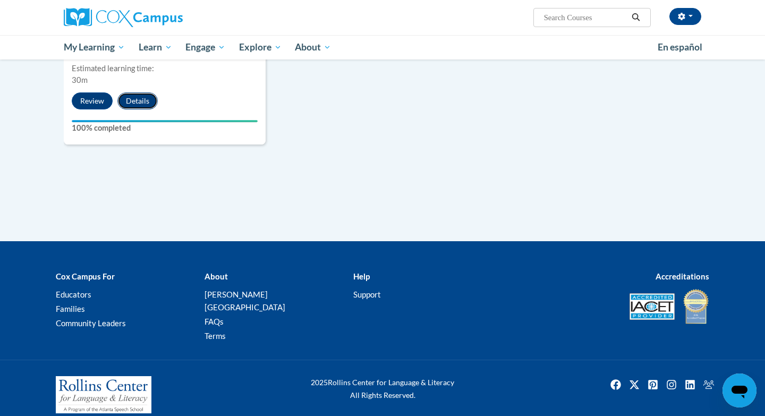
click at [139, 96] on button "Details" at bounding box center [137, 100] width 40 height 17
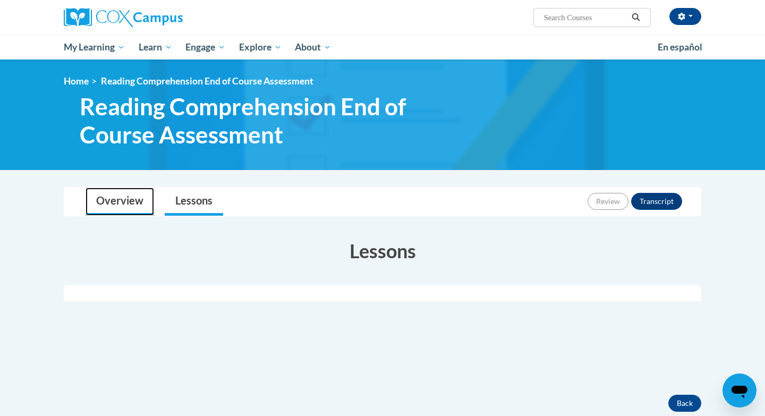
click at [136, 196] on link "Overview" at bounding box center [120, 202] width 69 height 28
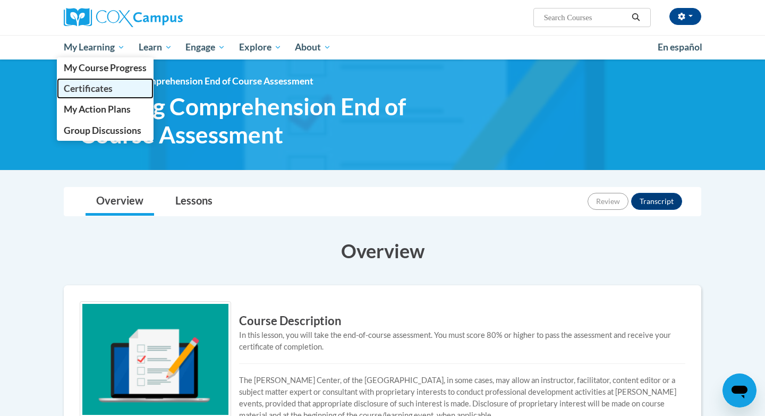
click at [86, 86] on span "Certificates" at bounding box center [88, 88] width 49 height 11
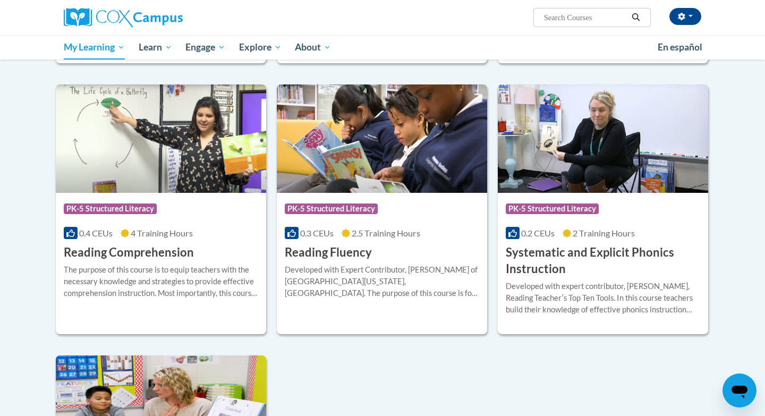
scroll to position [458, 0]
click at [141, 254] on h3 "Reading Comprehension" at bounding box center [129, 253] width 130 height 16
